Goal: Task Accomplishment & Management: Use online tool/utility

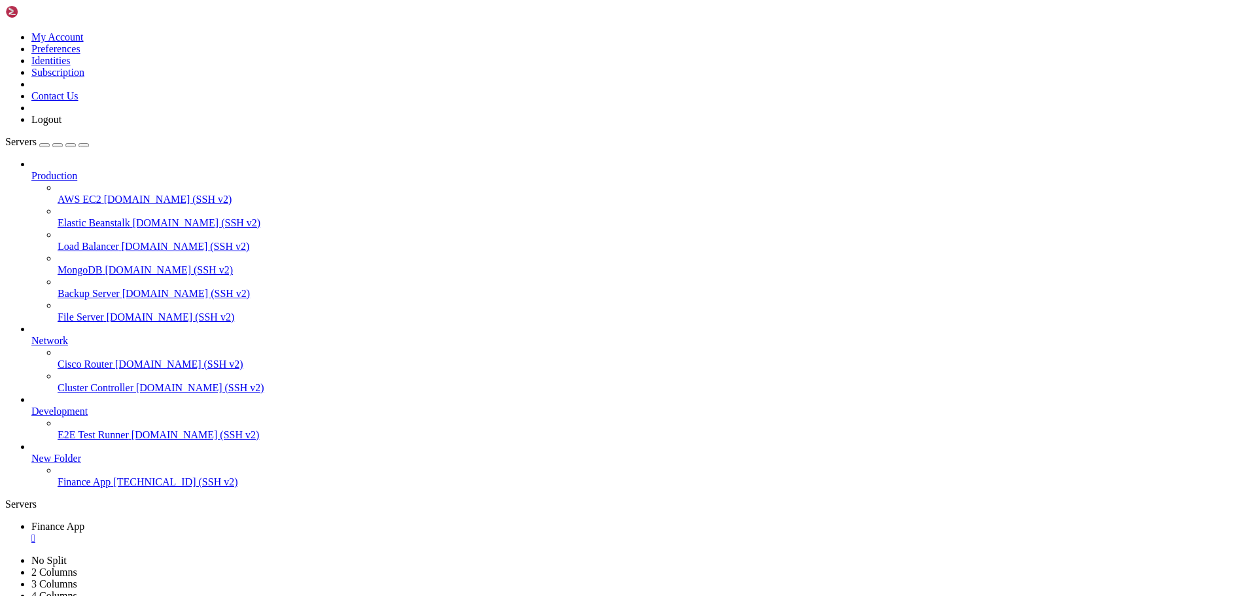
scroll to position [33, 0]
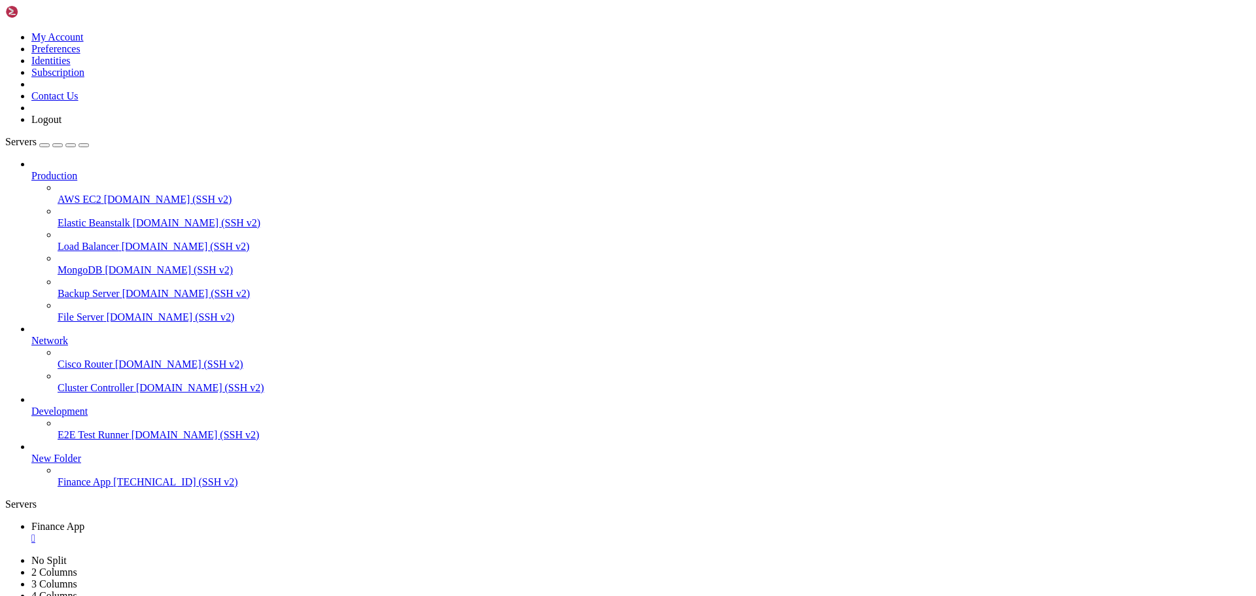
scroll to position [1012, 0]
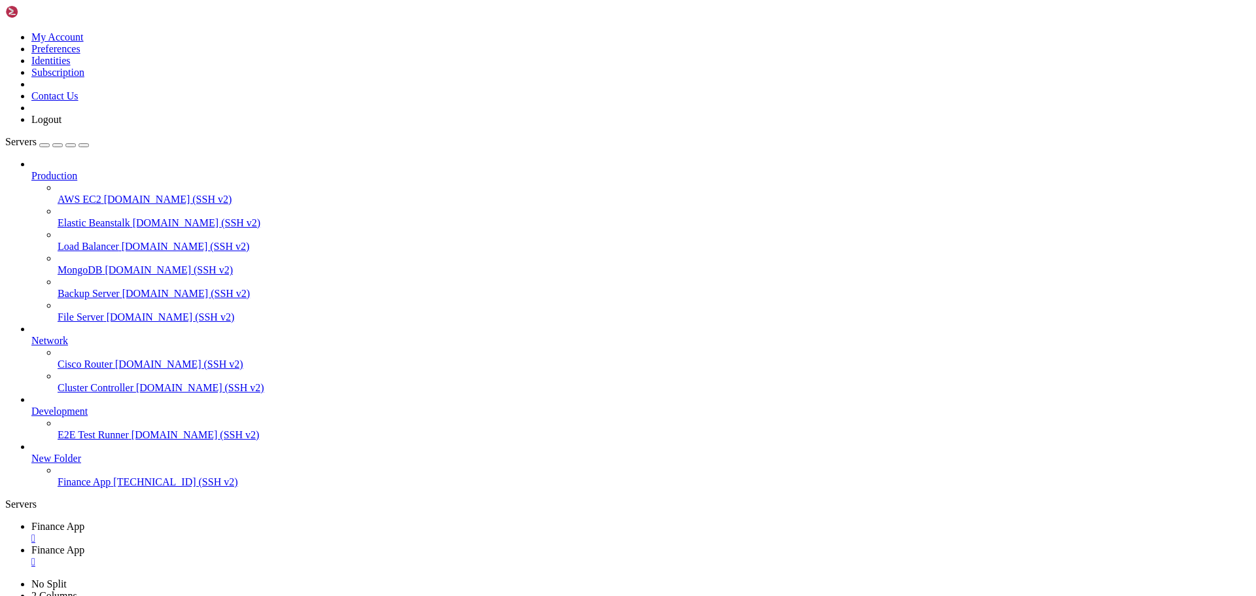
type input "/home/ubuntu/financeapp"
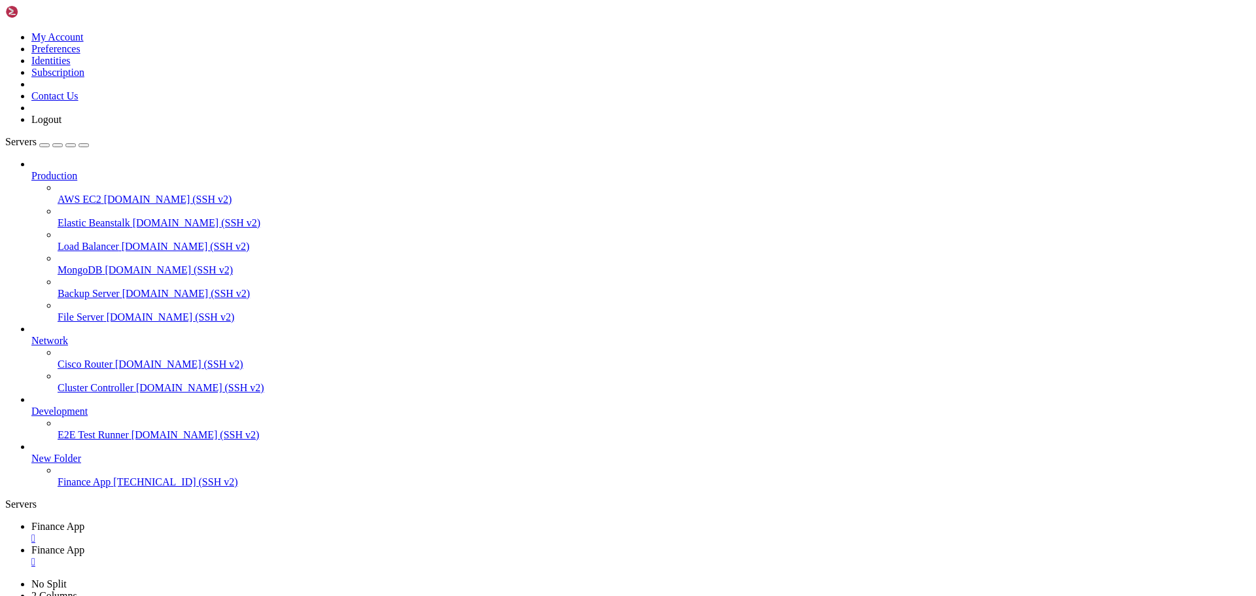
type textarea "INFO:sqlalchemy.engine.Engine:[raw sql] {}"
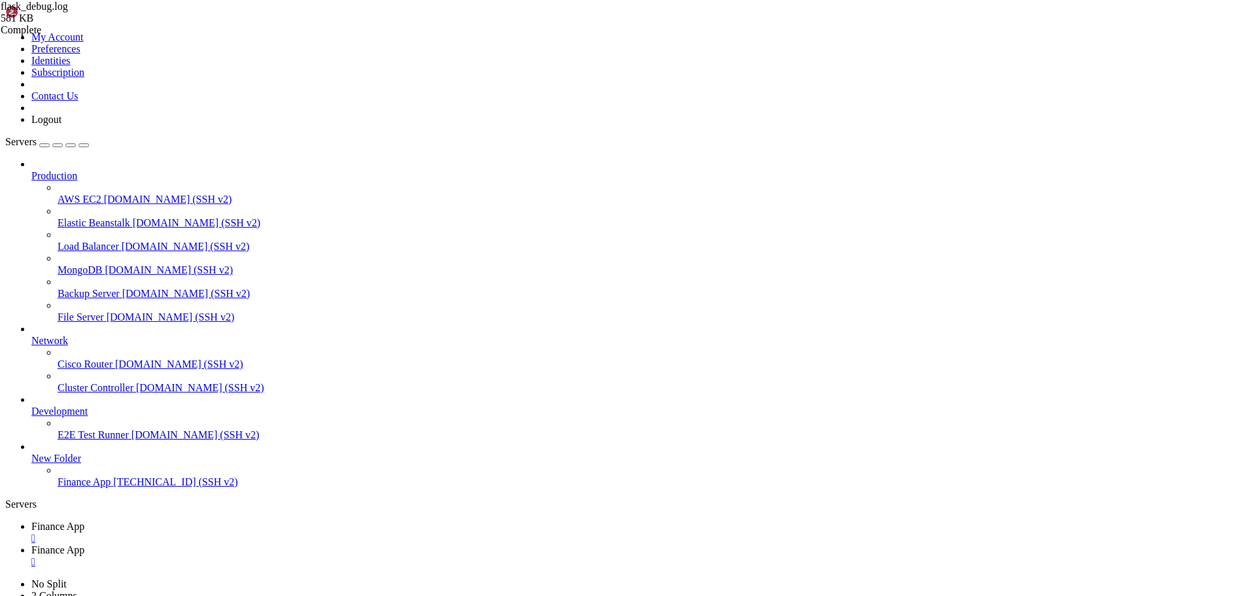
type input "[DATE]"
type textarea "INFO:sqlalchemy.engine.Engine:[generated in 0.00047s] {'Date': '[DATE]', 'Trans…"
click at [84, 521] on span "Finance App" at bounding box center [57, 526] width 53 height 11
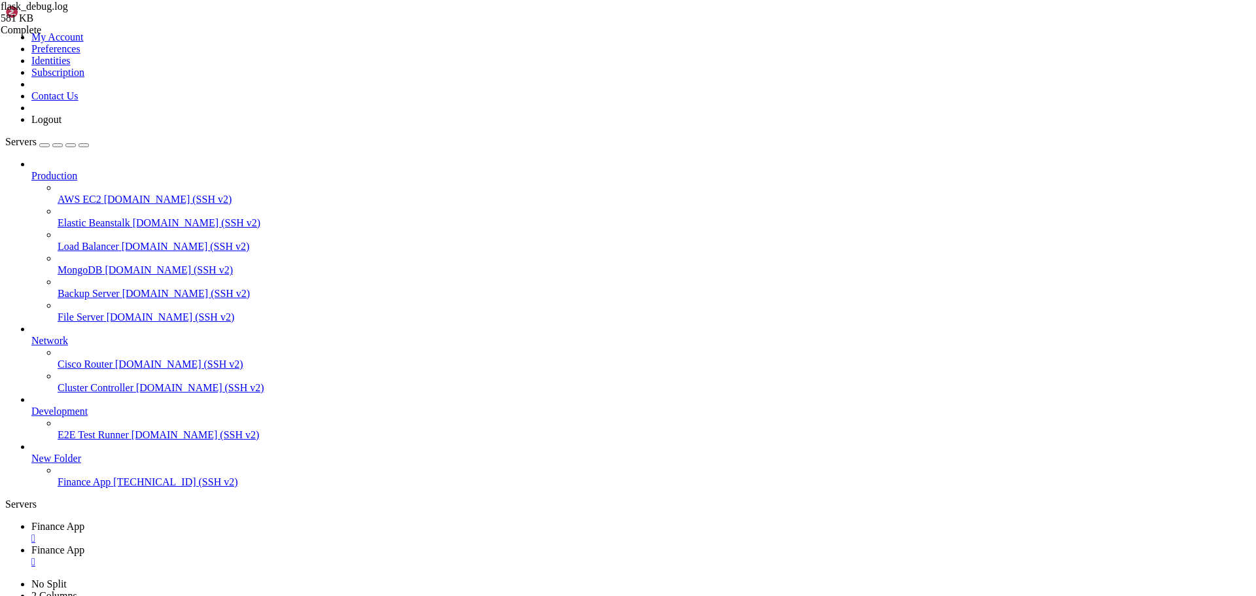
scroll to position [923, 0]
click at [84, 544] on span "Finance App" at bounding box center [57, 549] width 53 height 11
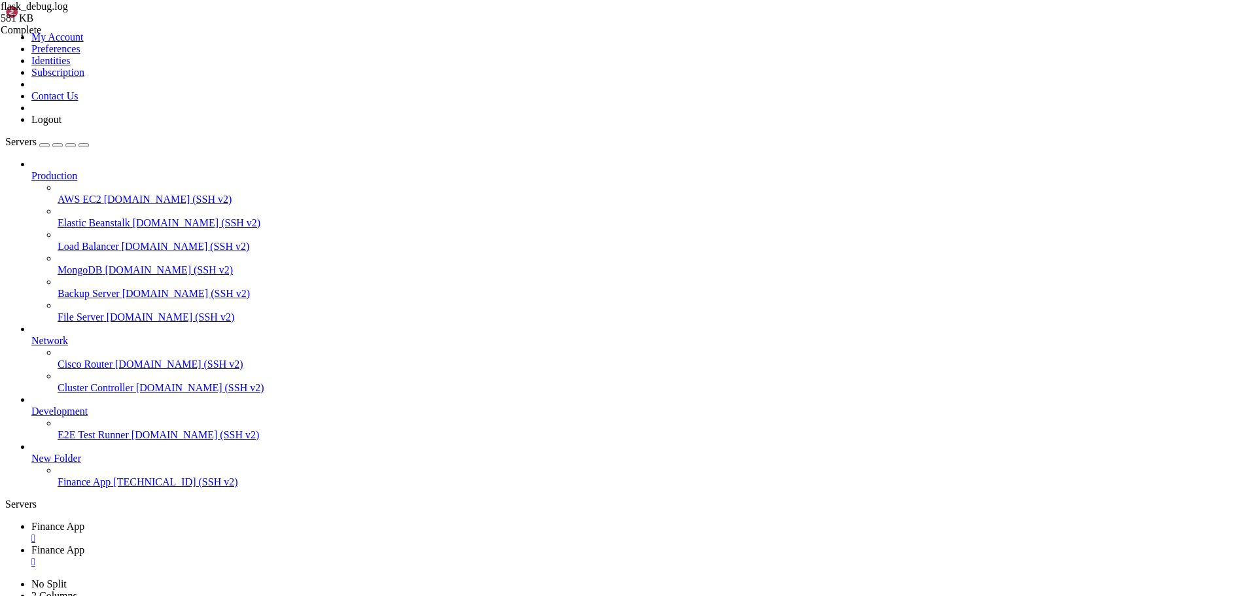
click at [216, 521] on link "Finance App " at bounding box center [640, 533] width 1219 height 24
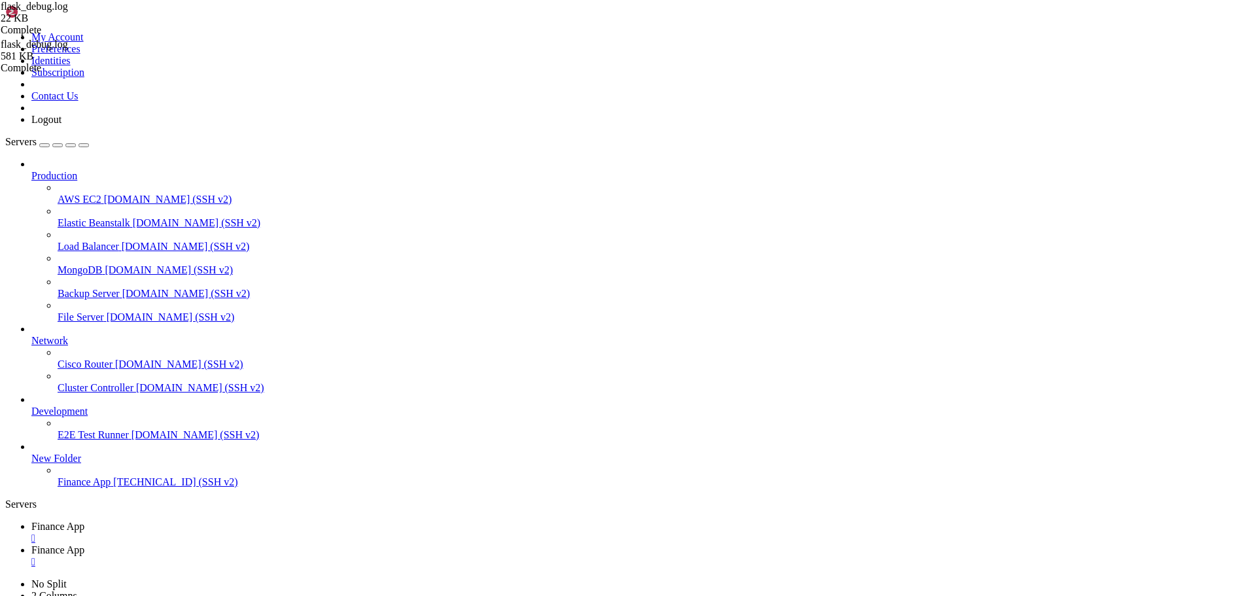
scroll to position [1090, 0]
click at [347, 556] on div "" at bounding box center [640, 562] width 1219 height 12
click at [84, 521] on span "Finance App" at bounding box center [57, 526] width 53 height 11
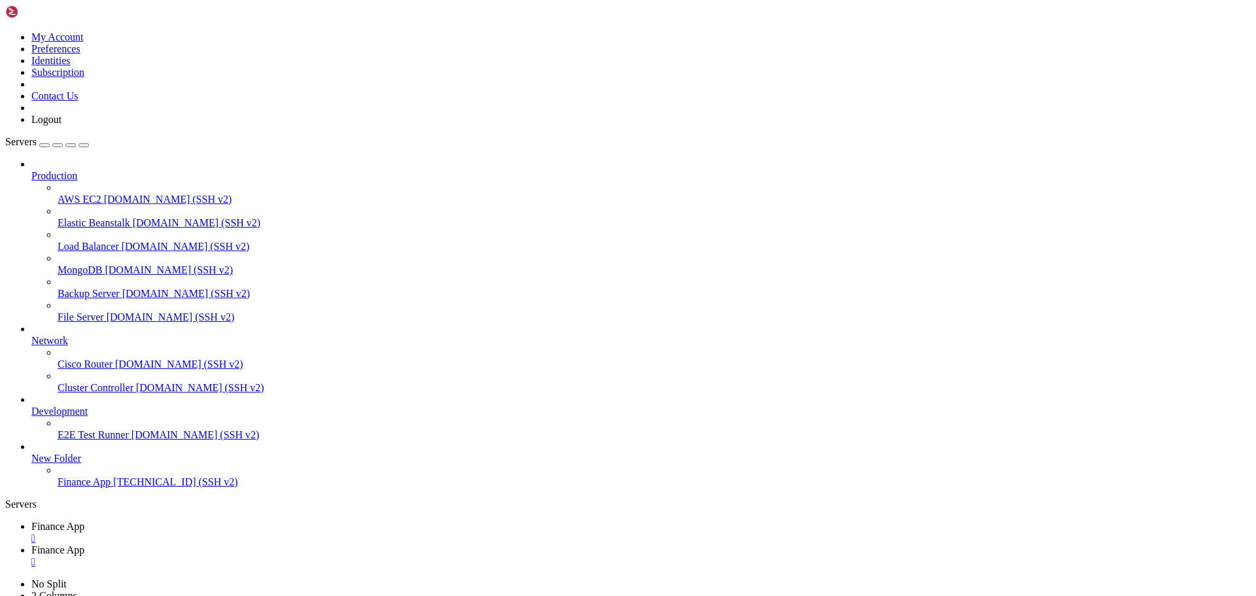
click at [31, 544] on icon at bounding box center [31, 549] width 0 height 11
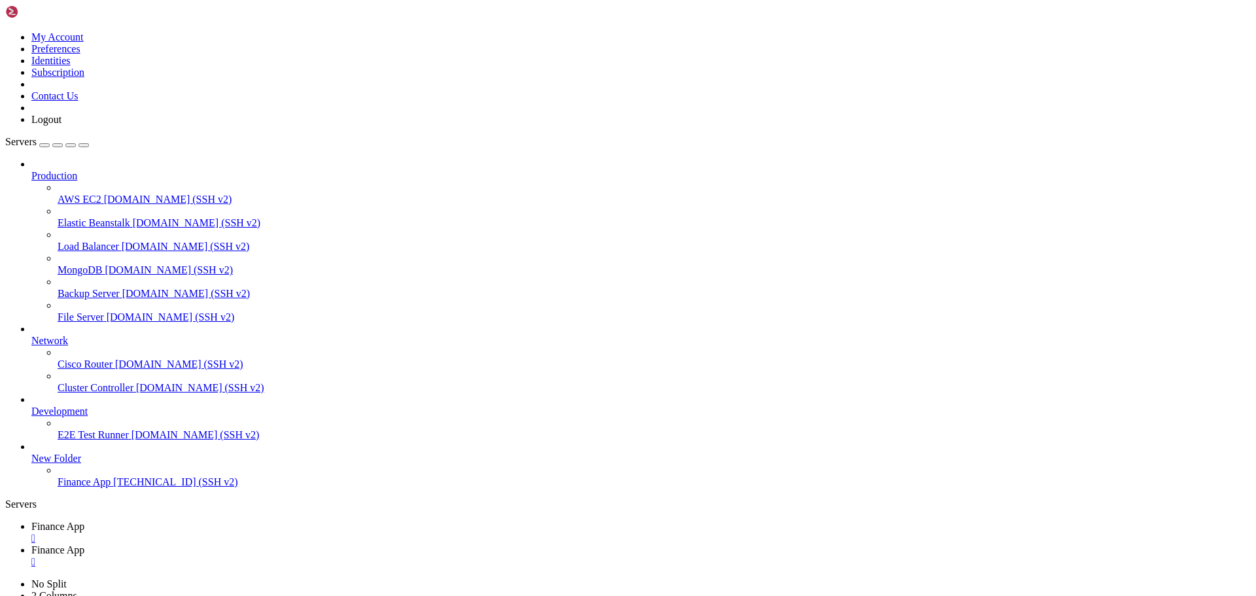
type input "/home/ubuntu/financeapp"
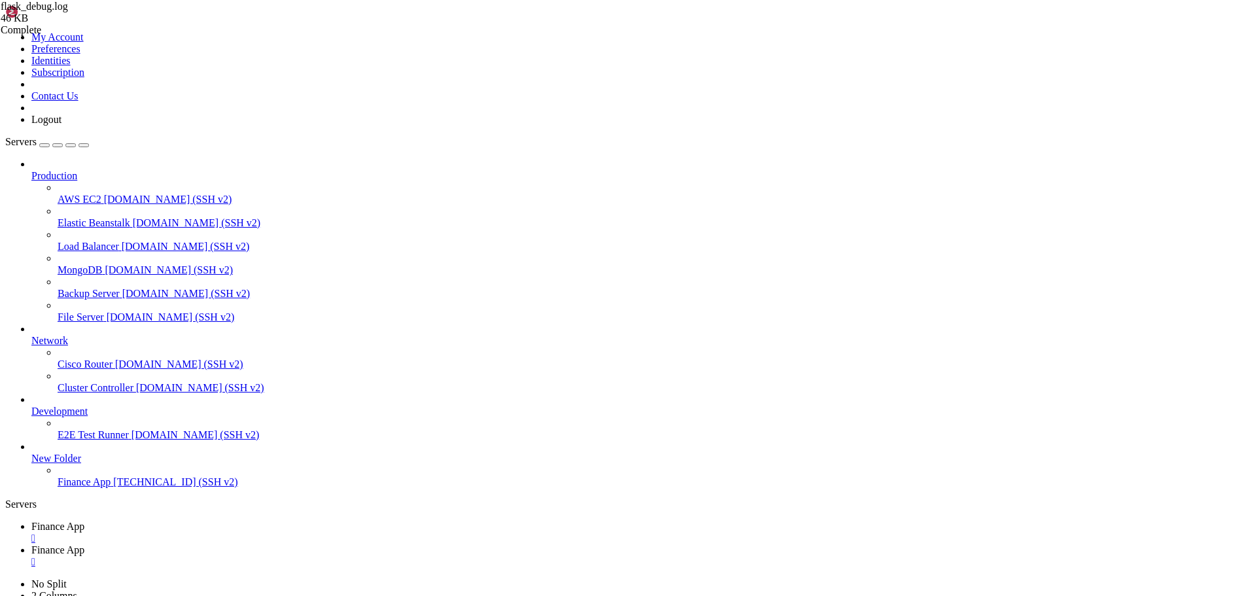
drag, startPoint x: 492, startPoint y: 559, endPoint x: 485, endPoint y: 557, distance: 6.8
drag, startPoint x: 496, startPoint y: 557, endPoint x: 477, endPoint y: 561, distance: 18.7
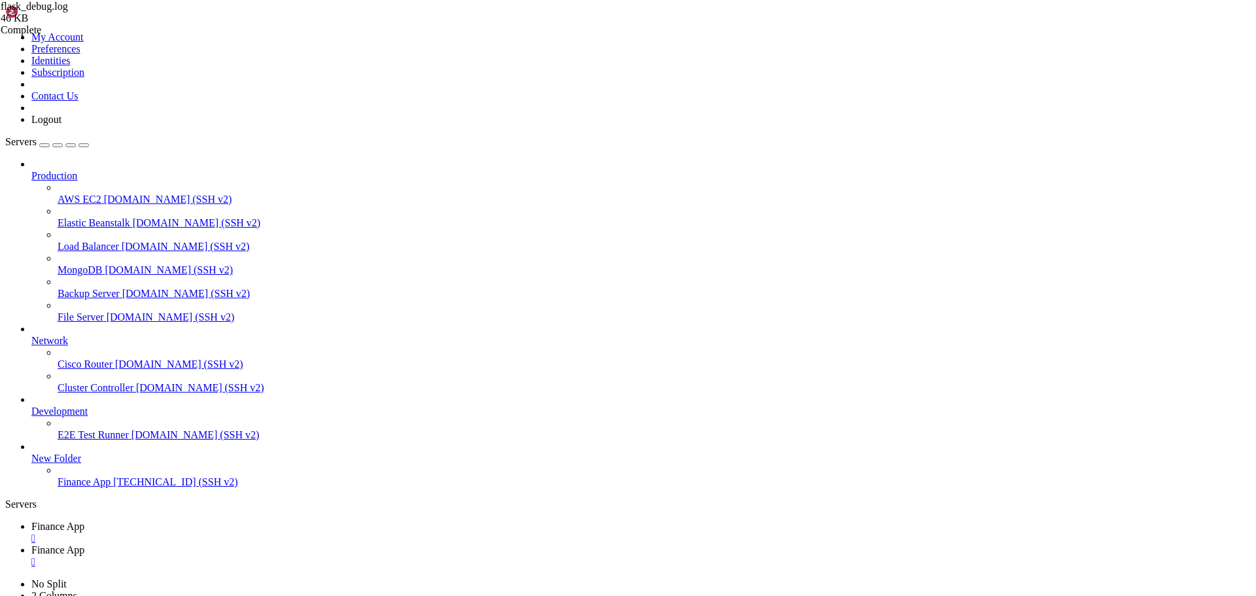
type textarea "File "/home/ubuntu/financeapp/financeappenv/lib/python3.12/site-packages/mysql/…"
click at [84, 521] on span "Finance App" at bounding box center [57, 526] width 53 height 11
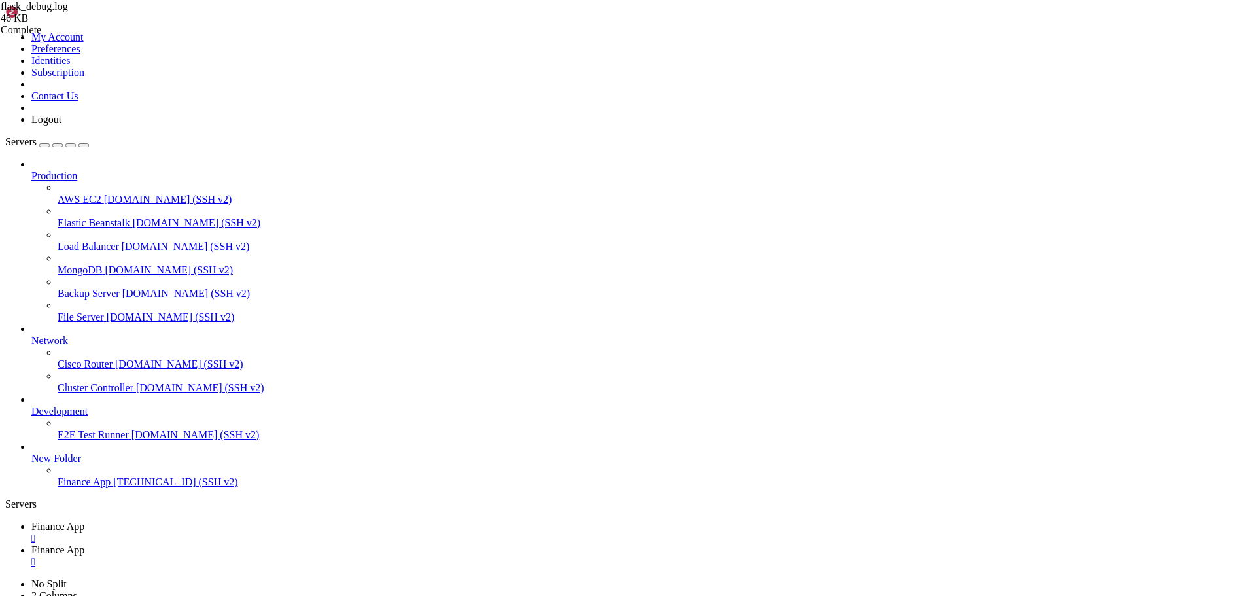
scroll to position [1256, 0]
click at [84, 544] on span "Finance App" at bounding box center [57, 549] width 53 height 11
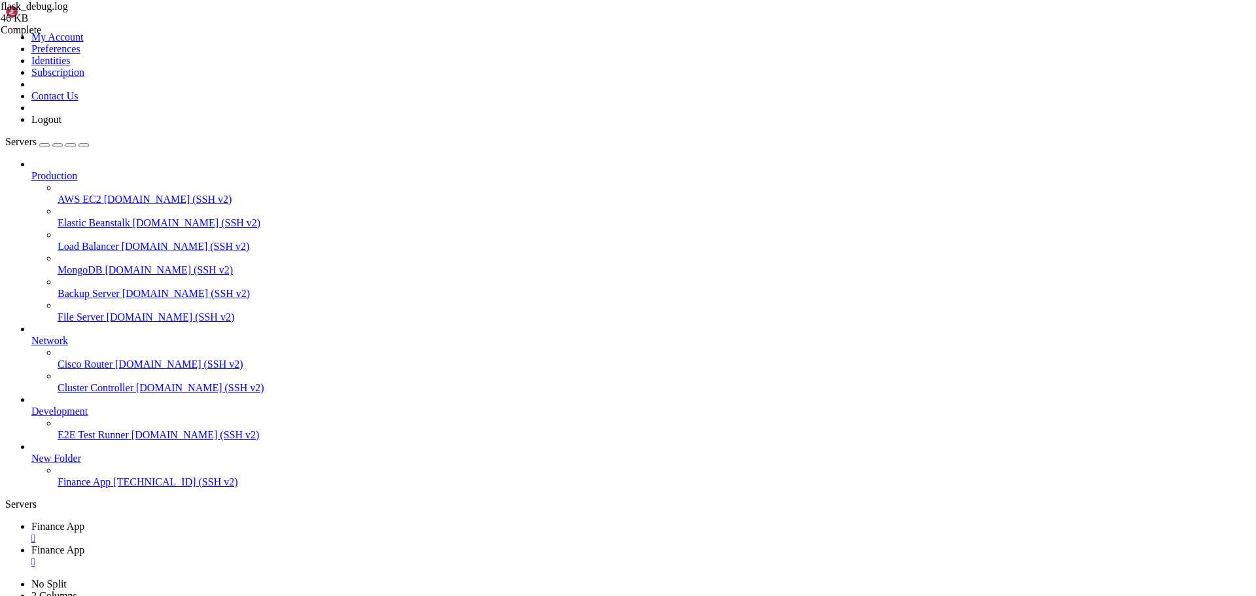
type textarea "File "/home/ubuntu/financeapp/financeappenv/lib/python3.12/site-packages/mysql/…"
click at [184, 521] on link "Finance App " at bounding box center [640, 533] width 1219 height 24
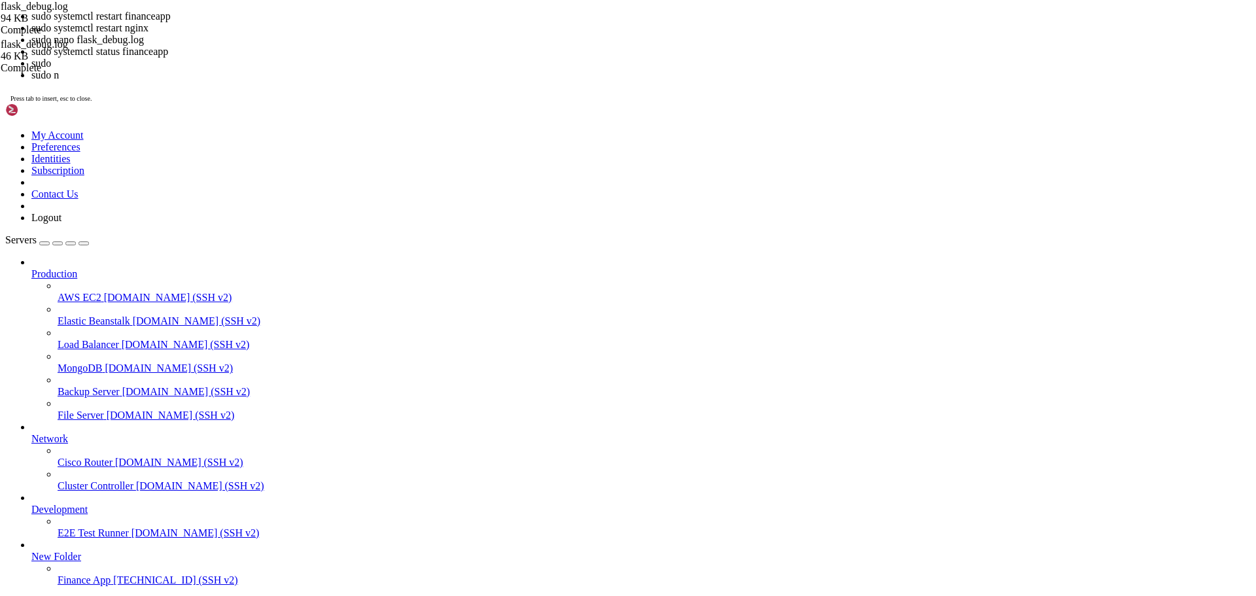
scroll to position [1434, 0]
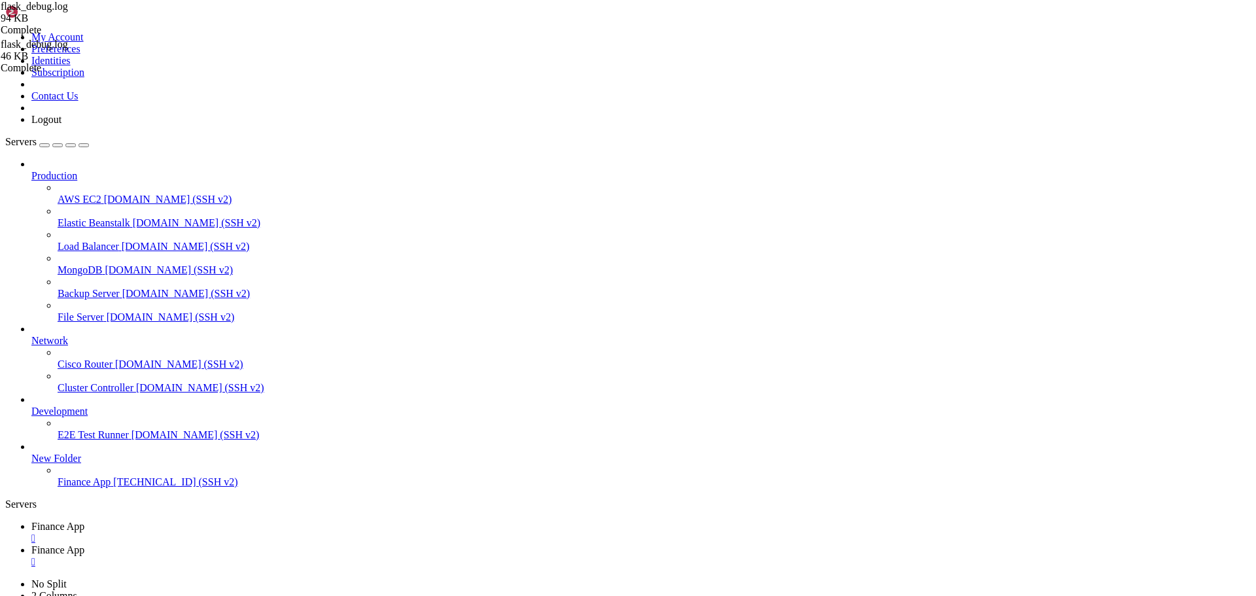
scroll to position [1957, 0]
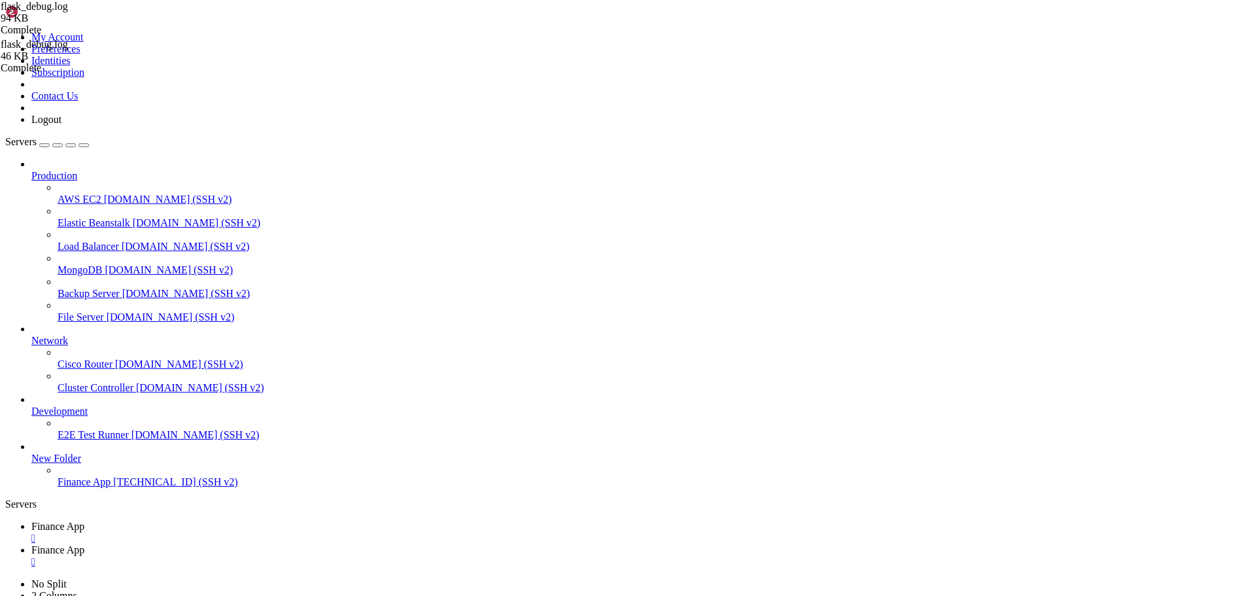
click at [84, 544] on span "Finance App" at bounding box center [57, 549] width 53 height 11
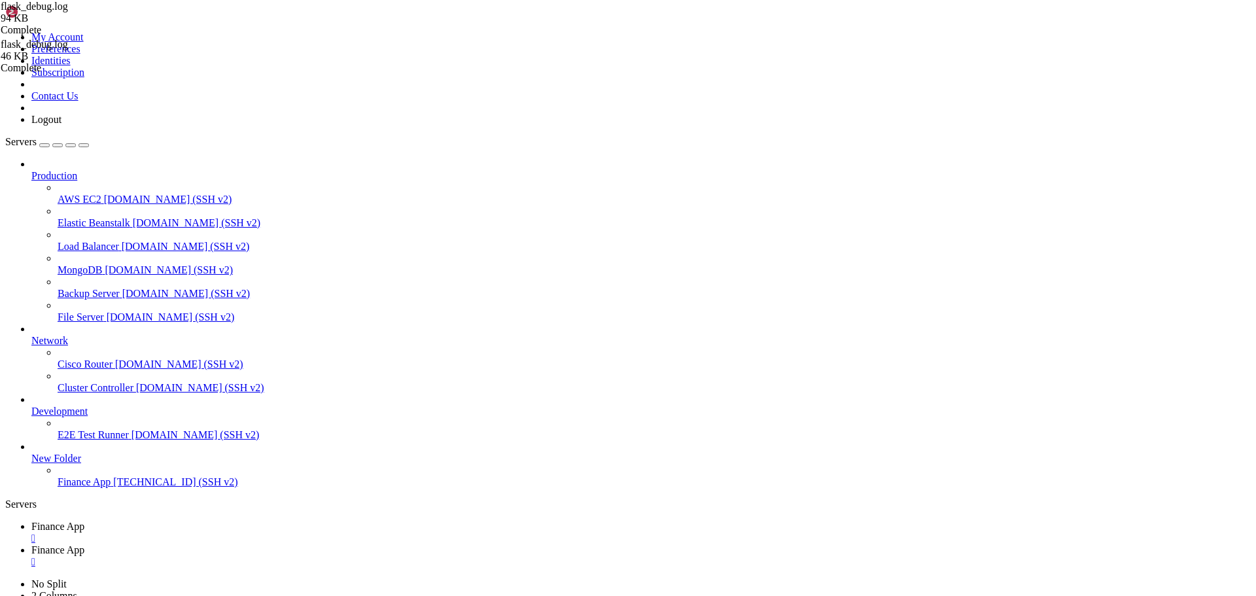
drag, startPoint x: 201, startPoint y: 9, endPoint x: 228, endPoint y: 17, distance: 27.9
click at [84, 521] on span "Finance App" at bounding box center [57, 526] width 53 height 11
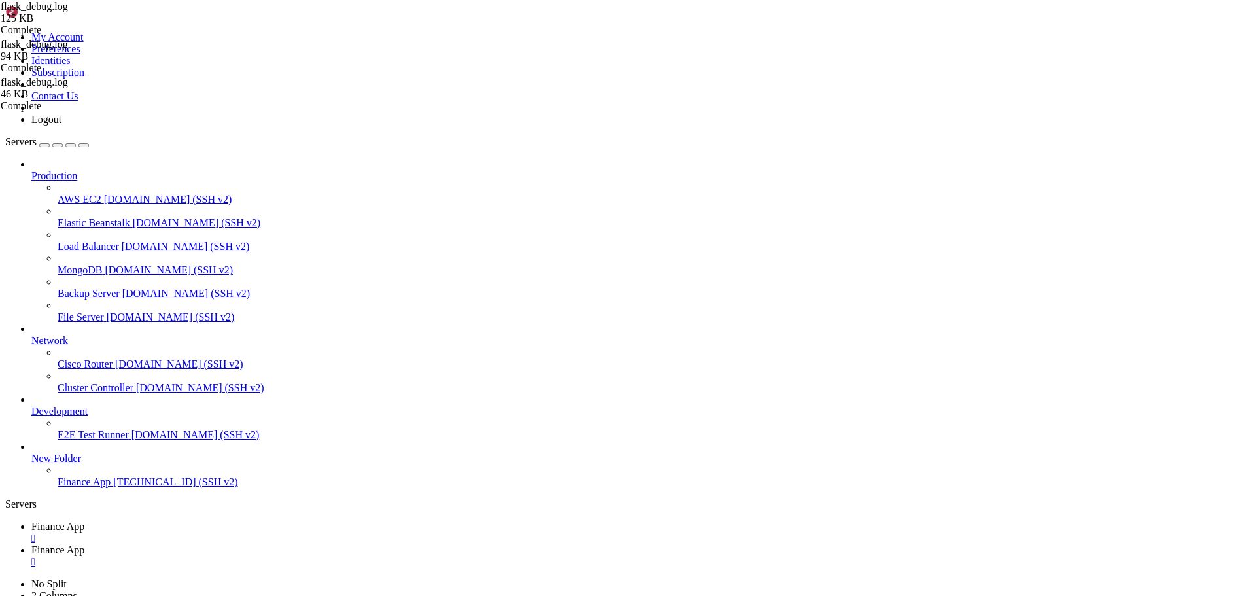
click at [84, 544] on span "Finance App" at bounding box center [57, 549] width 53 height 11
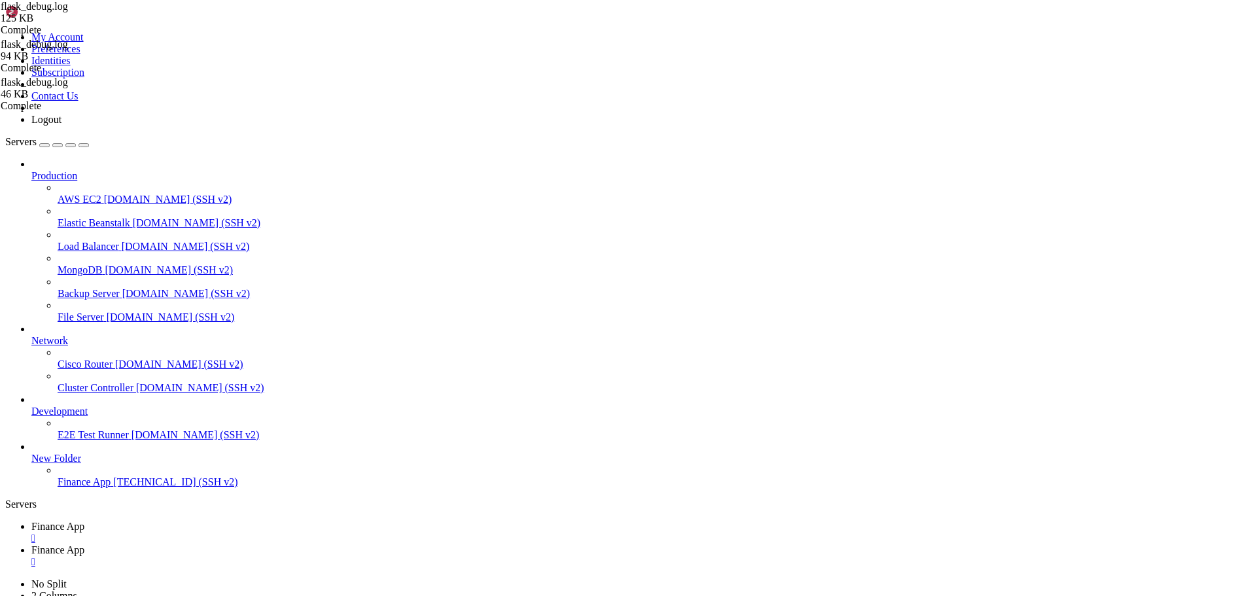
click at [84, 521] on span "Finance App" at bounding box center [57, 526] width 53 height 11
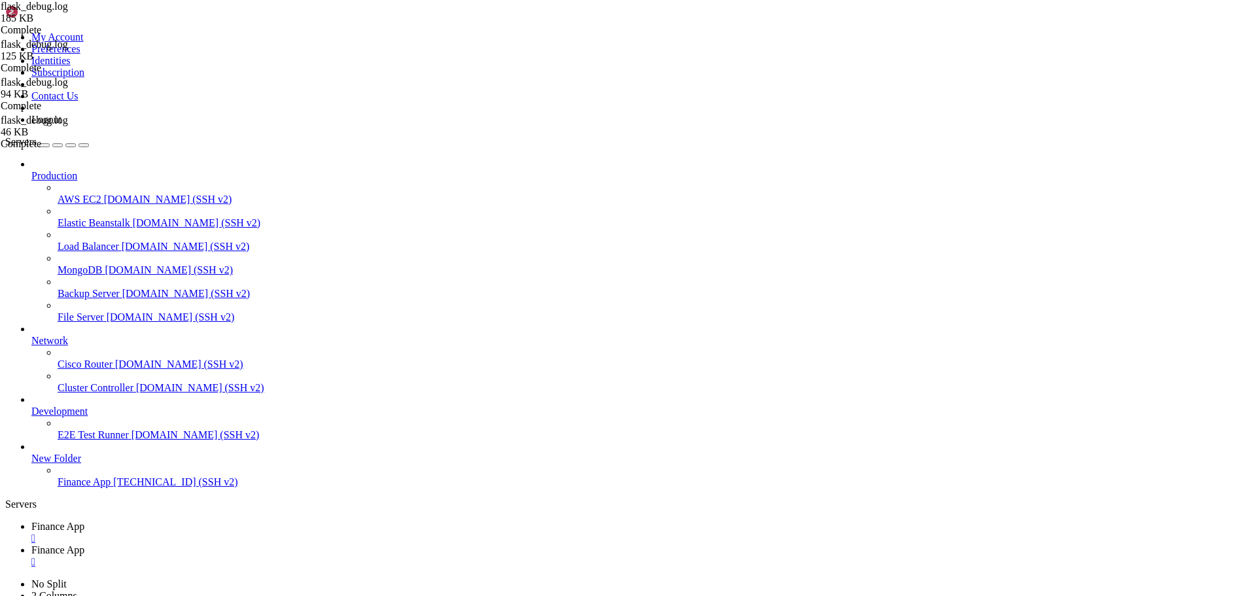
click at [84, 544] on span "Finance App" at bounding box center [57, 549] width 53 height 11
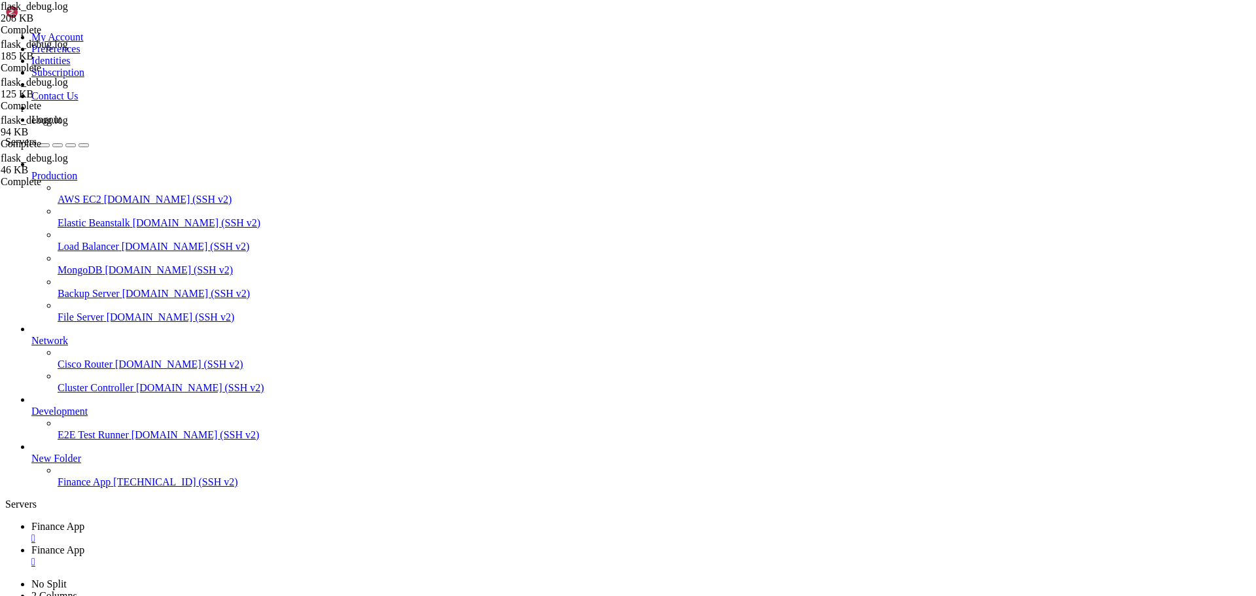
drag, startPoint x: 198, startPoint y: 22, endPoint x: 231, endPoint y: 35, distance: 35.2
click at [198, 521] on link "Finance App " at bounding box center [640, 533] width 1219 height 24
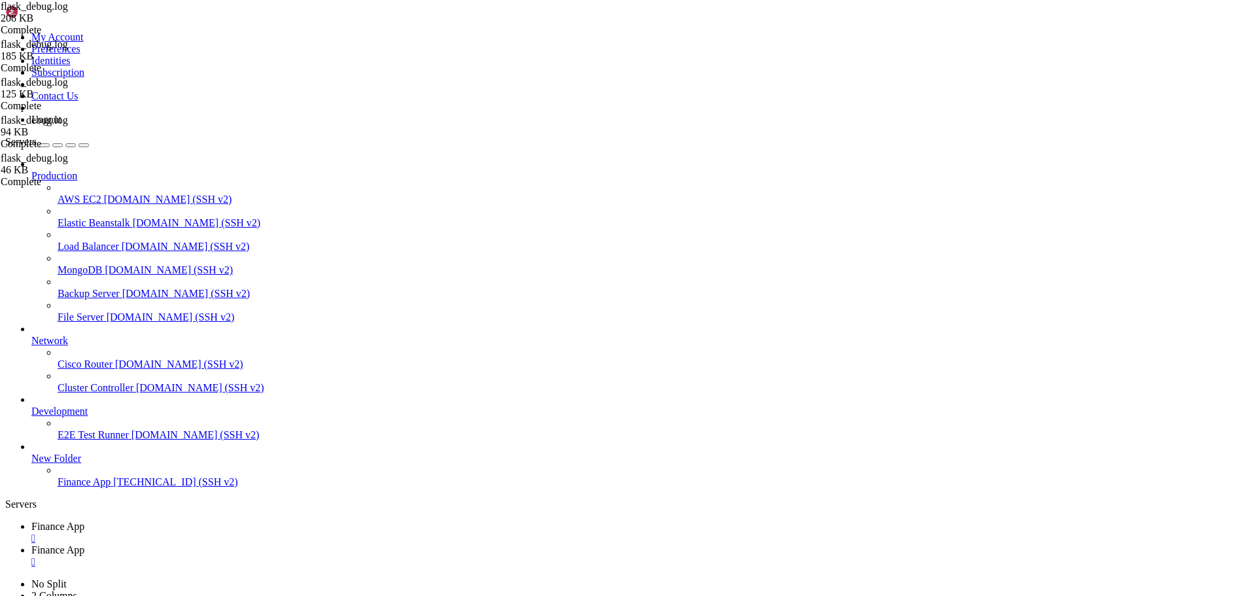
click at [290, 544] on link "Finance App " at bounding box center [640, 556] width 1219 height 24
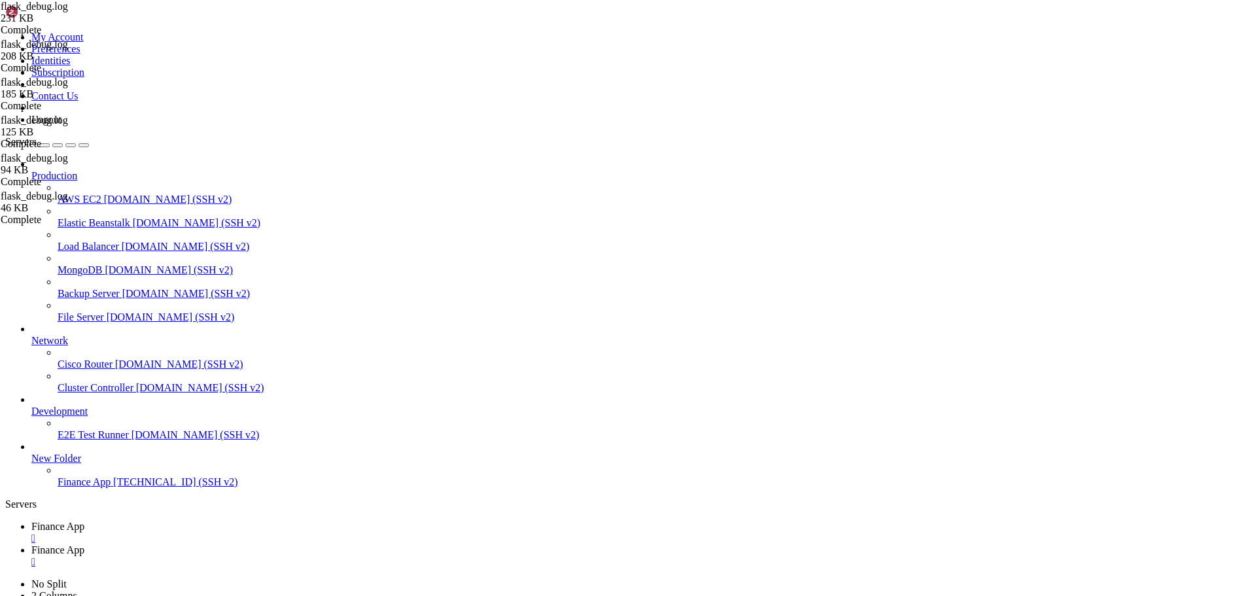
click at [84, 521] on span "Finance App" at bounding box center [57, 526] width 53 height 11
